Goal: Task Accomplishment & Management: Use online tool/utility

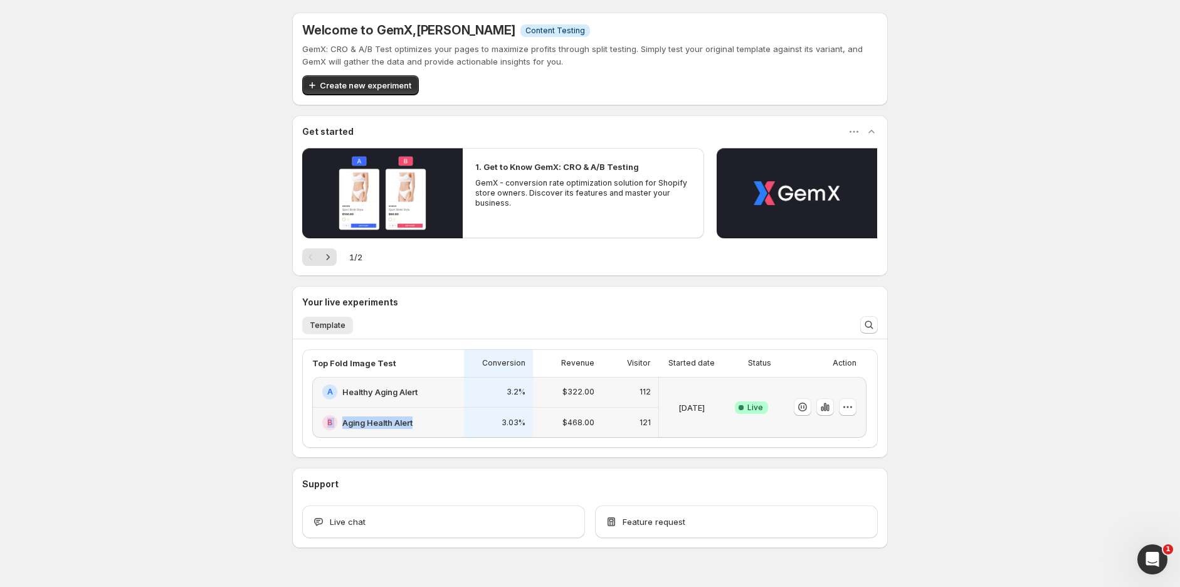
click at [463, 406] on div "A Healthy Aging Alert B Aging Health Alert" at bounding box center [388, 407] width 152 height 61
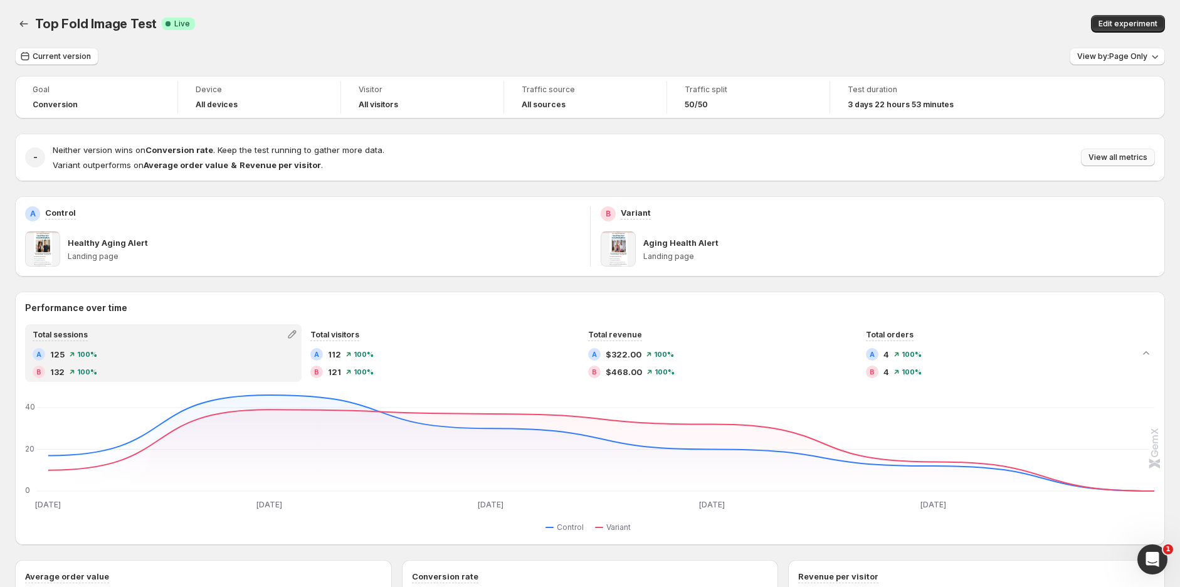
click at [1121, 157] on span "View all metrics" at bounding box center [1118, 157] width 59 height 10
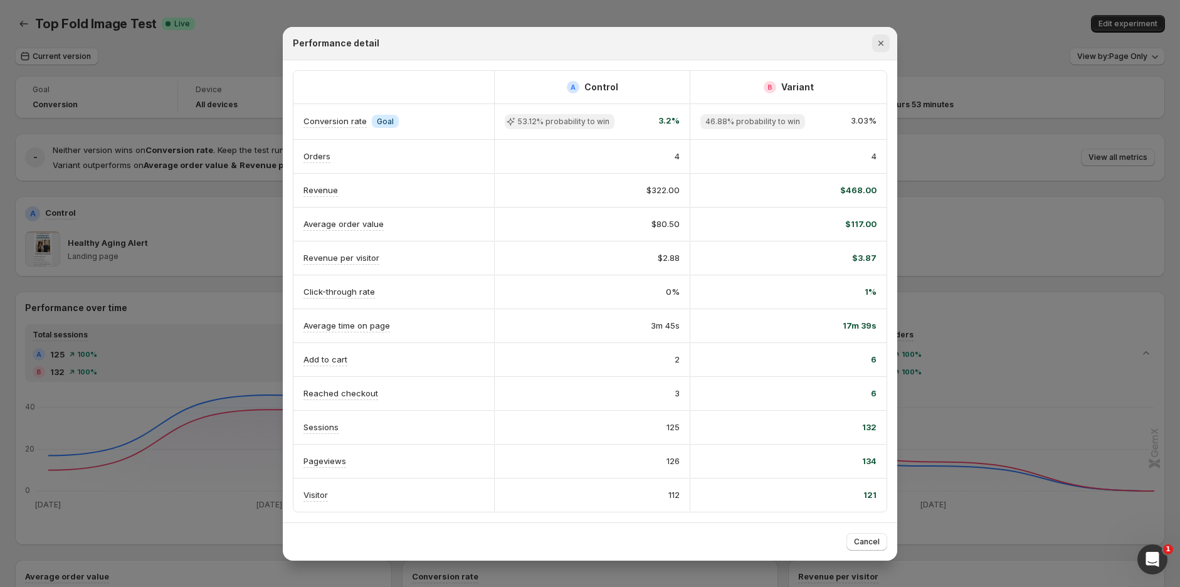
click at [881, 46] on icon "Close" at bounding box center [881, 43] width 13 height 13
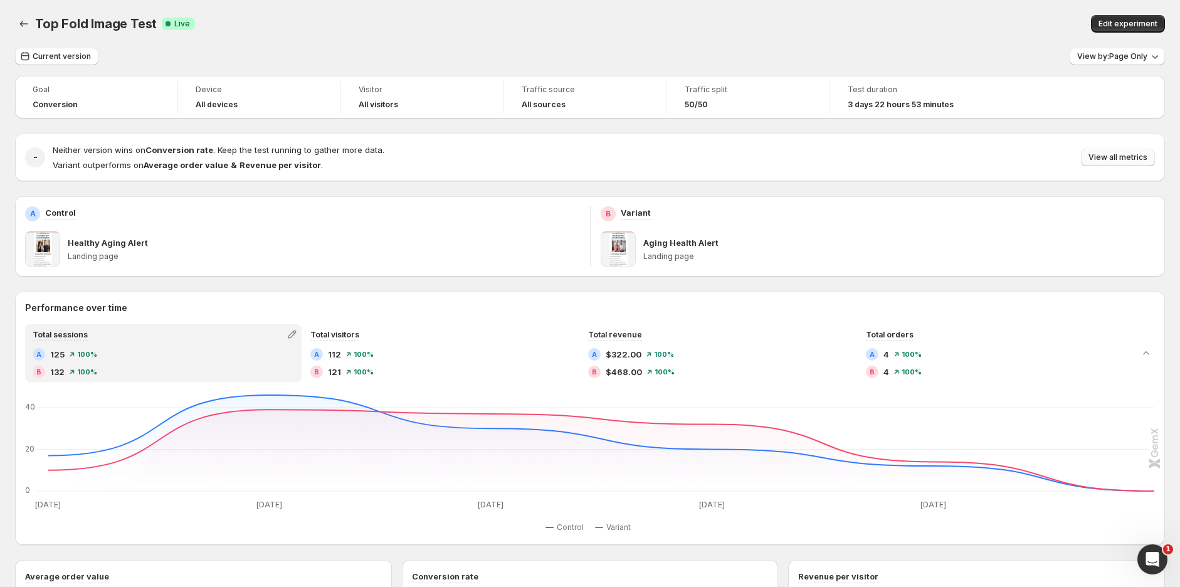
click at [1134, 158] on span "View all metrics" at bounding box center [1118, 157] width 59 height 10
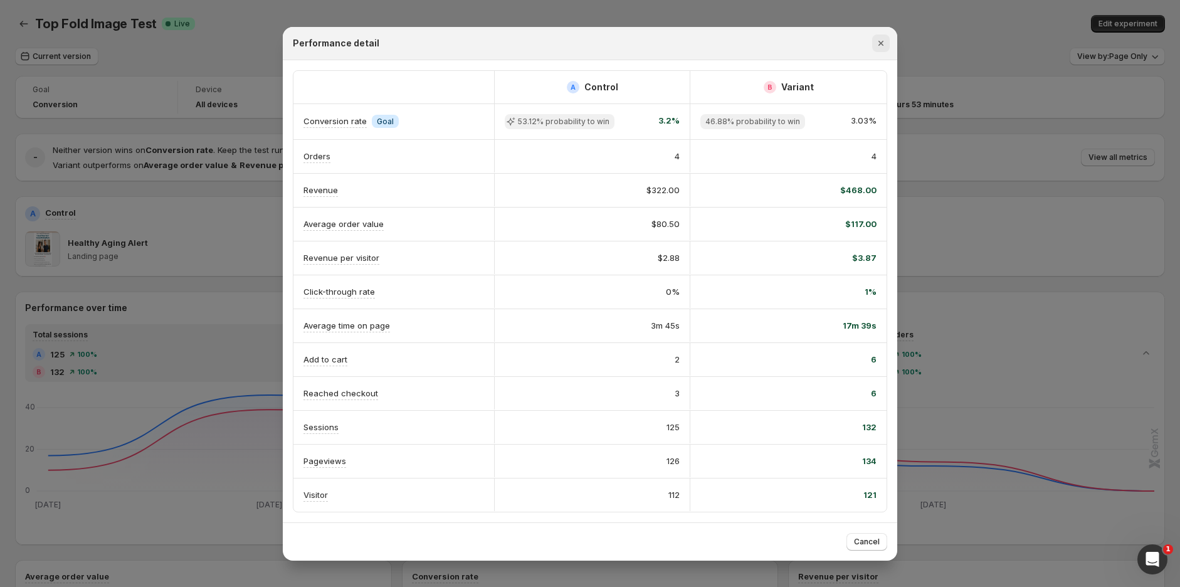
click at [881, 40] on icon "Close" at bounding box center [881, 43] width 13 height 13
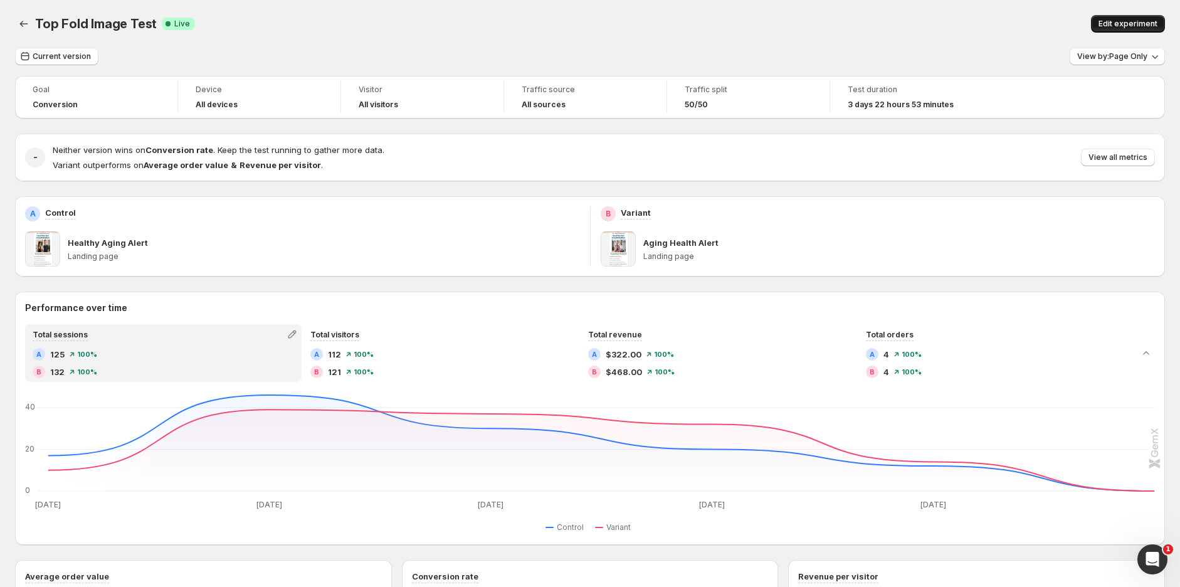
click at [1130, 26] on span "Edit experiment" at bounding box center [1128, 24] width 59 height 10
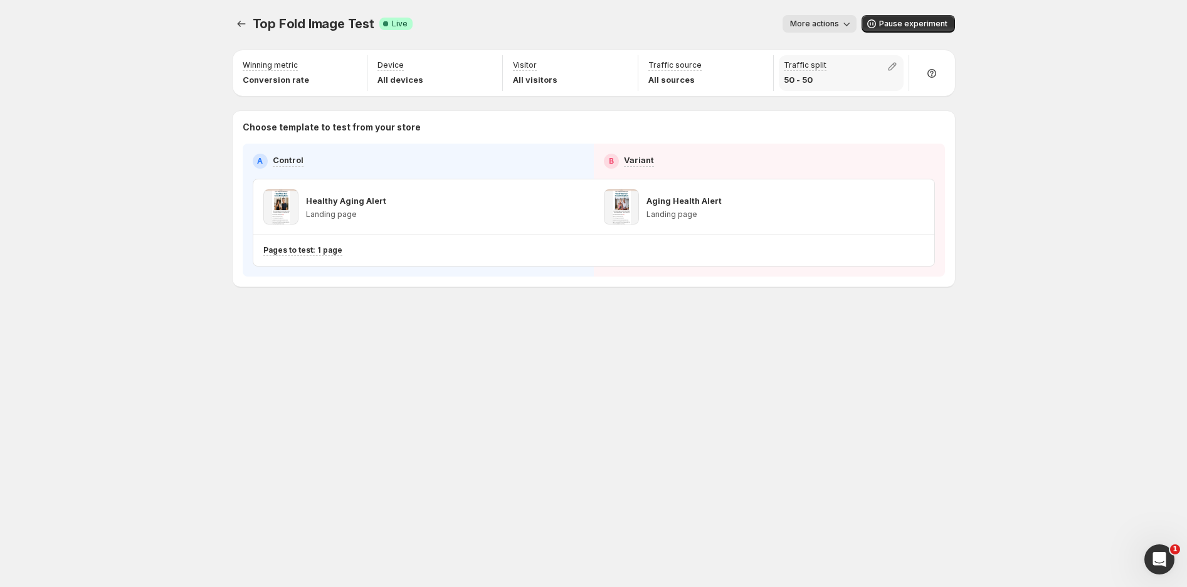
click at [800, 83] on p "50 - 50" at bounding box center [805, 79] width 43 height 13
click at [886, 63] on icon "button" at bounding box center [892, 66] width 13 height 13
drag, startPoint x: 891, startPoint y: 95, endPoint x: 982, endPoint y: 104, distance: 90.7
type input "**"
click at [899, 95] on input "range" at bounding box center [892, 94] width 181 height 18
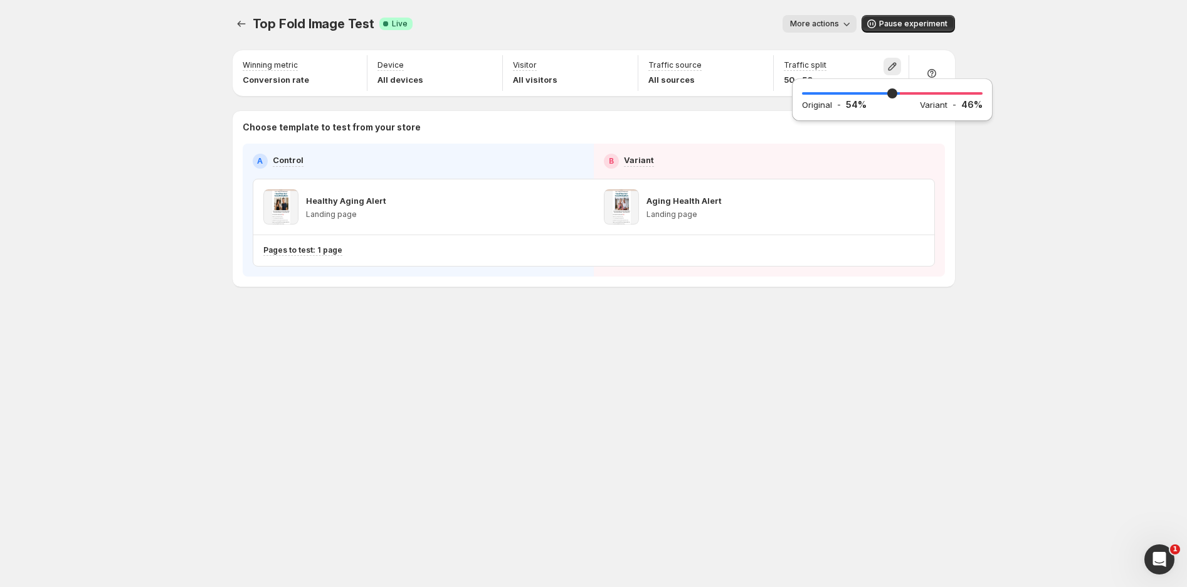
click at [1037, 113] on div "Top Fold Image Test. This page is ready Top Fold Image Test Success Complete Li…" at bounding box center [593, 293] width 1187 height 587
click at [249, 22] on button "Experiments" at bounding box center [242, 24] width 18 height 18
